Goal: Task Accomplishment & Management: Manage account settings

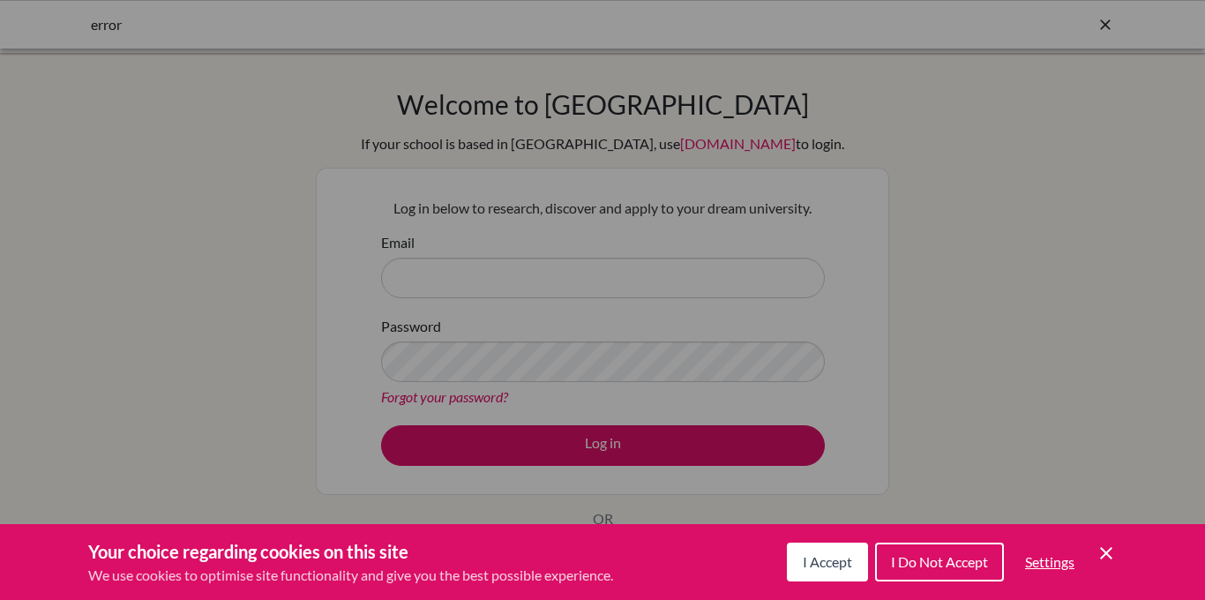
click at [822, 557] on span "I Accept" at bounding box center [827, 561] width 49 height 17
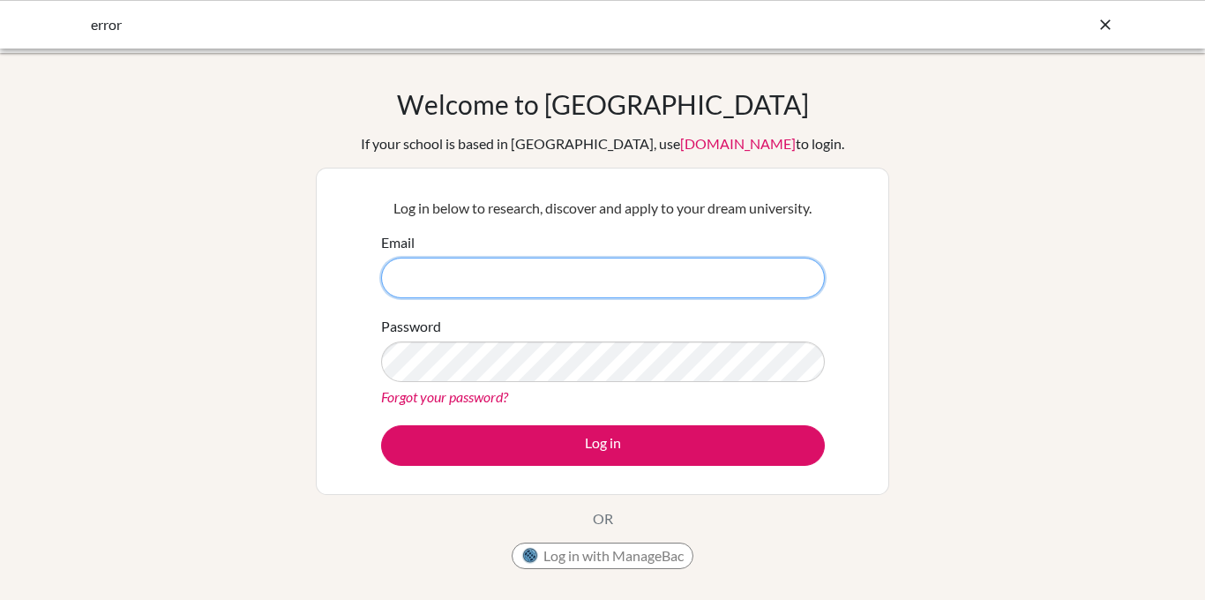
click at [419, 275] on input "Email" at bounding box center [603, 278] width 444 height 41
type input "[EMAIL_ADDRESS][DOMAIN_NAME]"
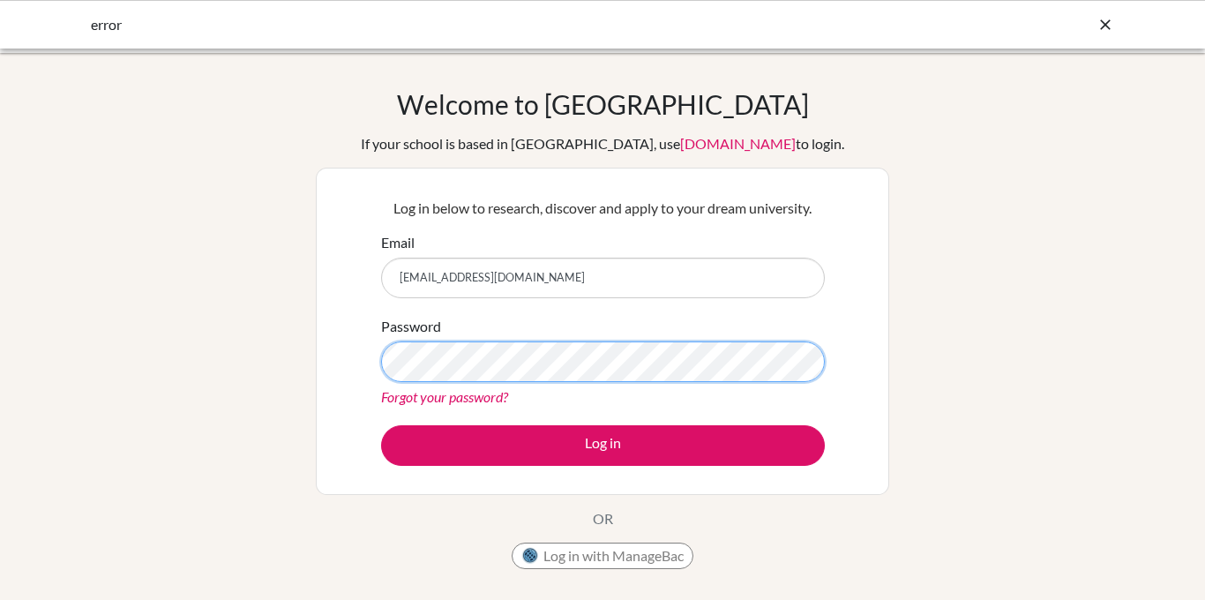
click at [381, 425] on button "Log in" at bounding box center [603, 445] width 444 height 41
